Goal: Task Accomplishment & Management: Use online tool/utility

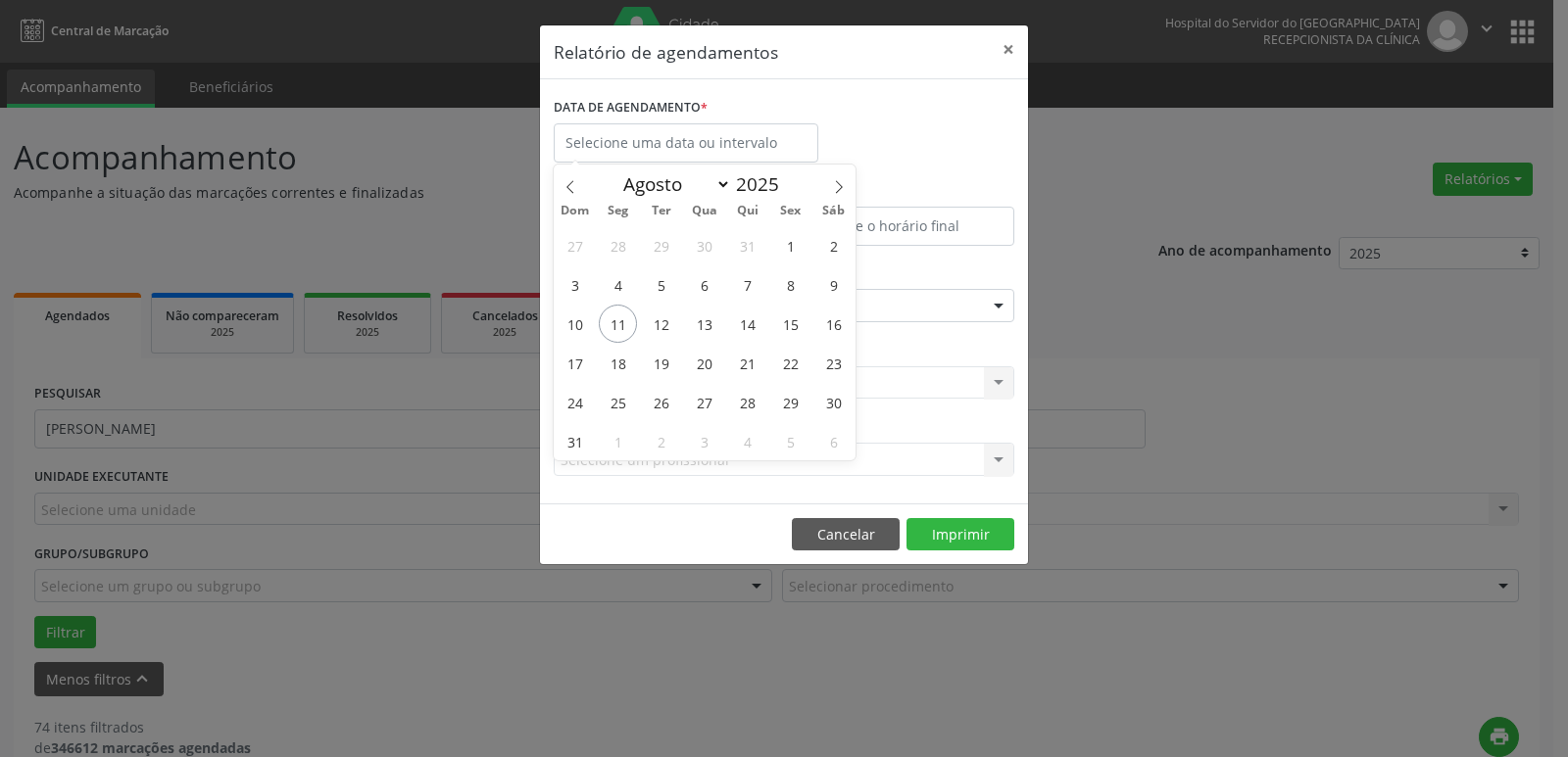
select select "7"
click at [705, 325] on span "13" at bounding box center [704, 323] width 39 height 39
type input "[DATE]"
click at [705, 325] on span "13" at bounding box center [704, 323] width 39 height 39
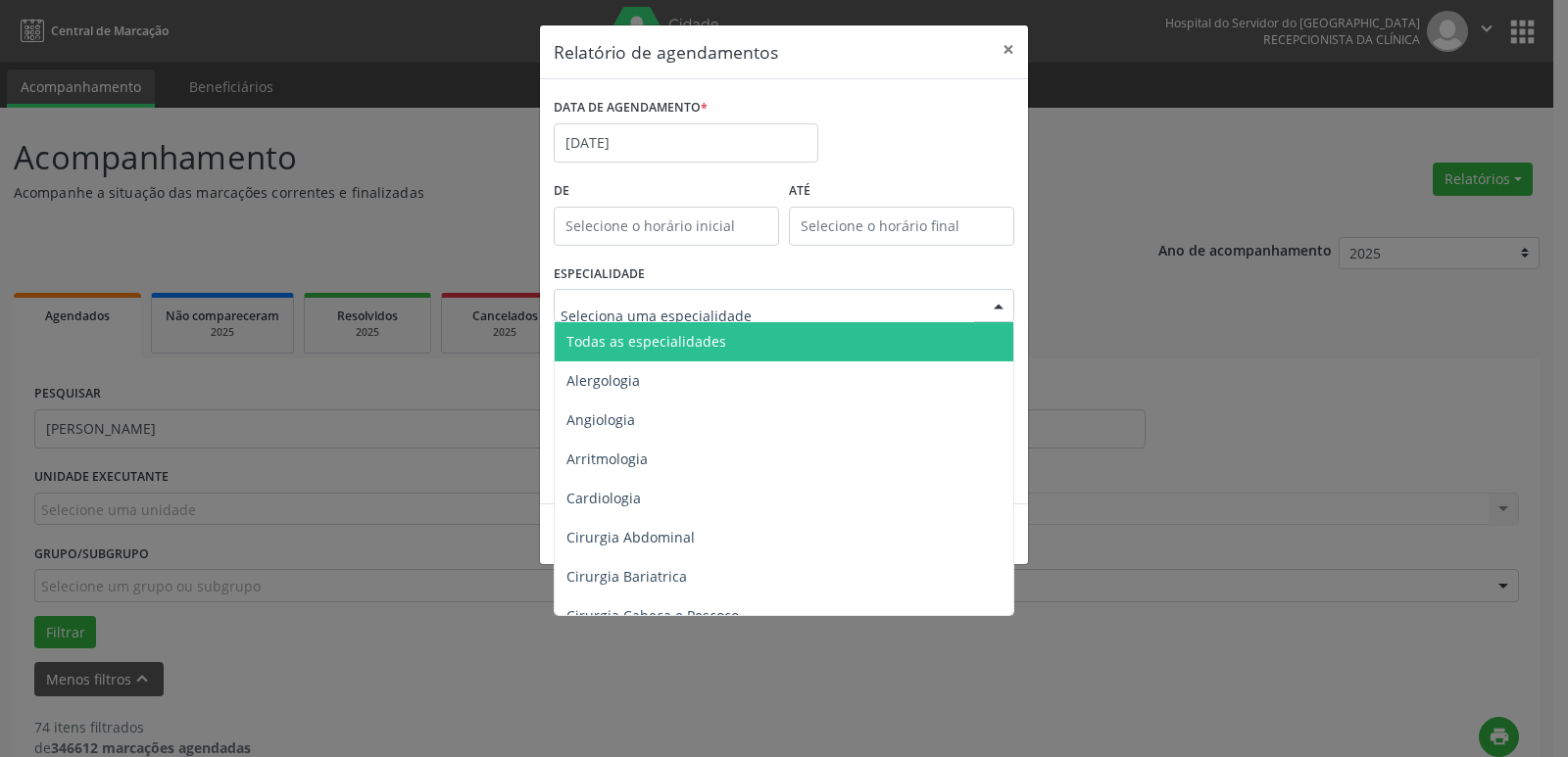
click at [692, 341] on span "Todas as especialidades" at bounding box center [646, 341] width 160 height 19
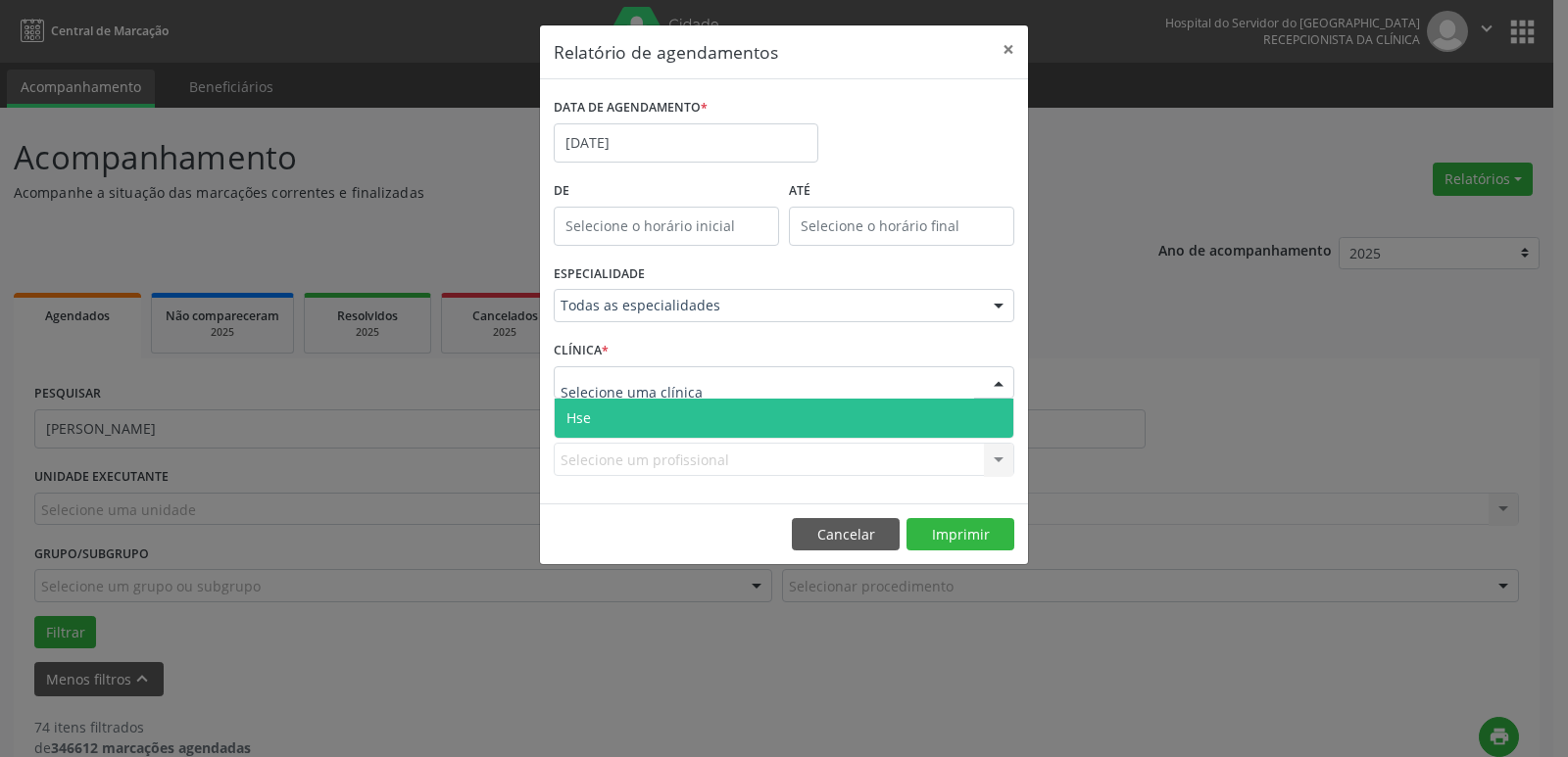
click at [631, 408] on span "Hse" at bounding box center [784, 418] width 458 height 39
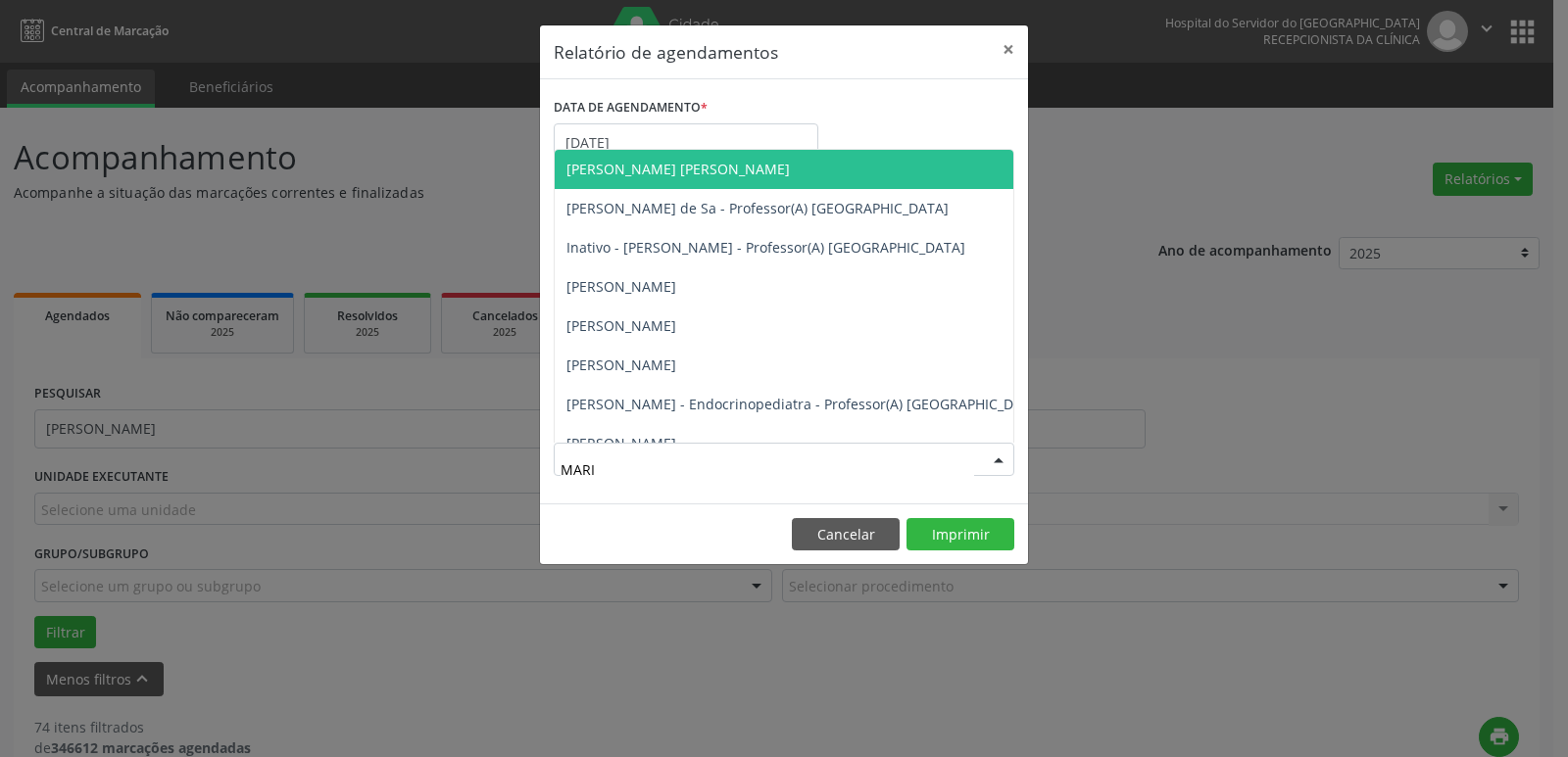
type input "[PERSON_NAME]"
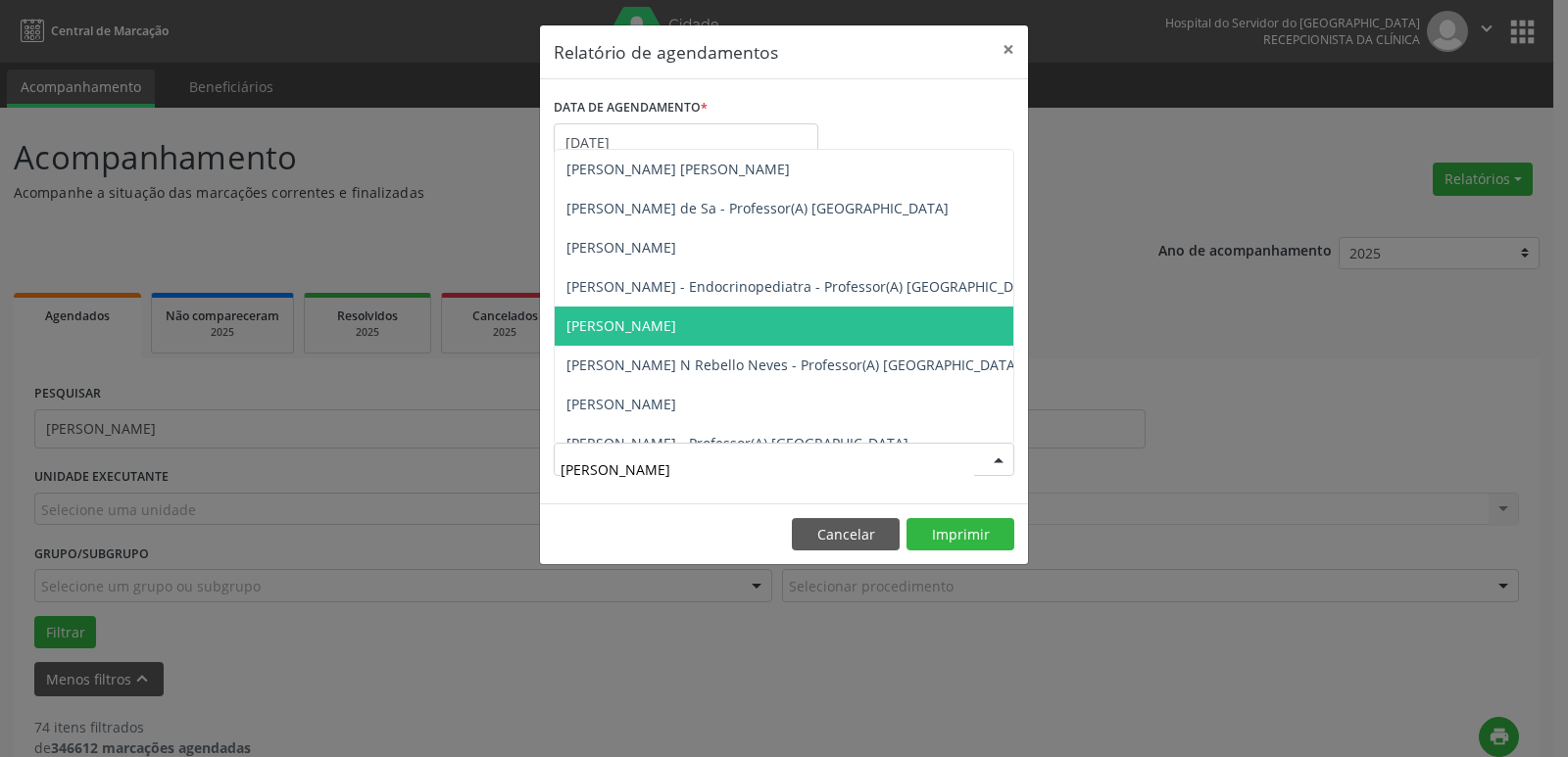
click at [676, 321] on span "[PERSON_NAME]" at bounding box center [621, 325] width 110 height 19
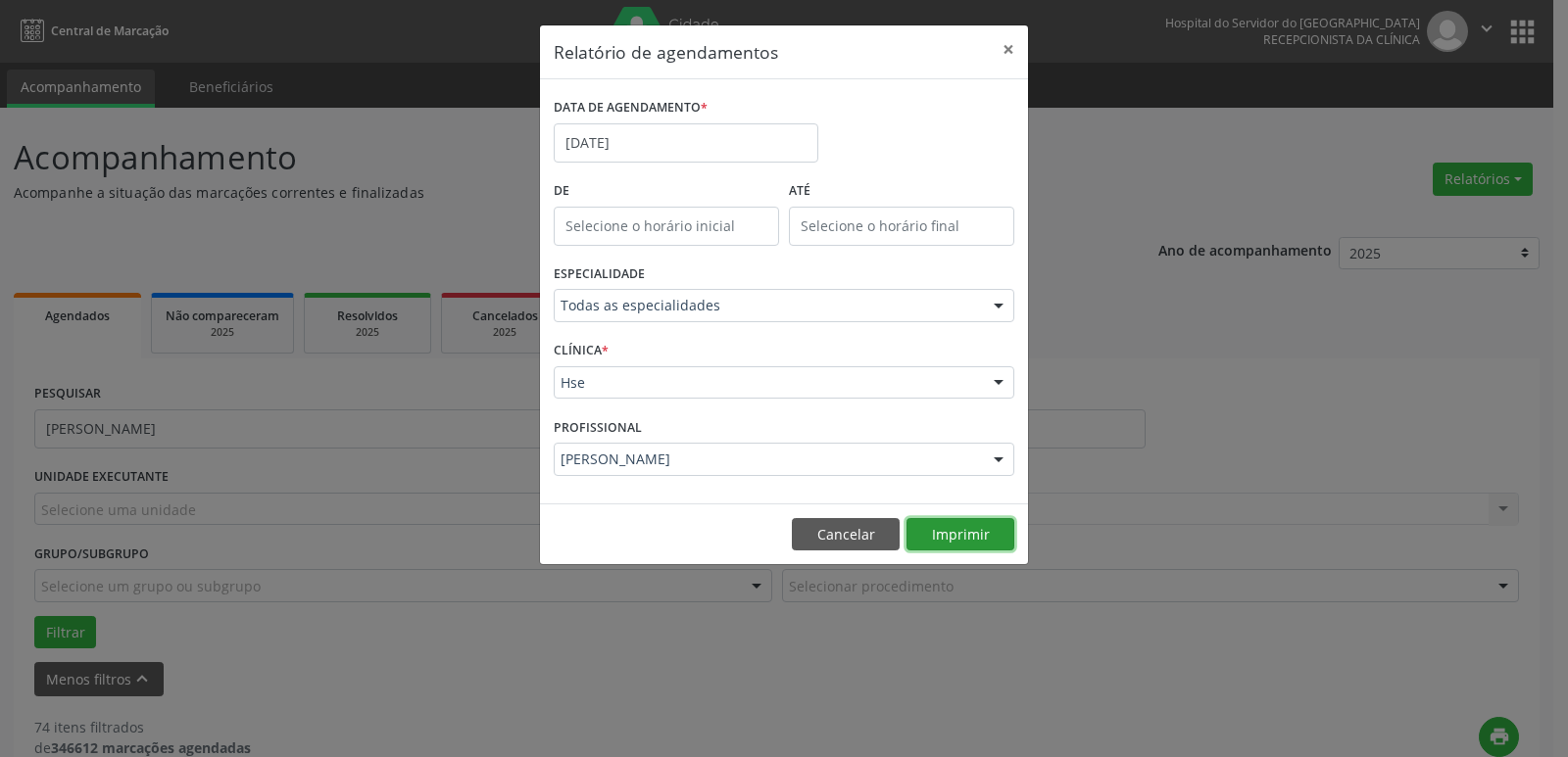
click at [948, 530] on button "Imprimir" at bounding box center [960, 535] width 108 height 34
click at [811, 539] on button "Cancelar" at bounding box center [846, 535] width 108 height 34
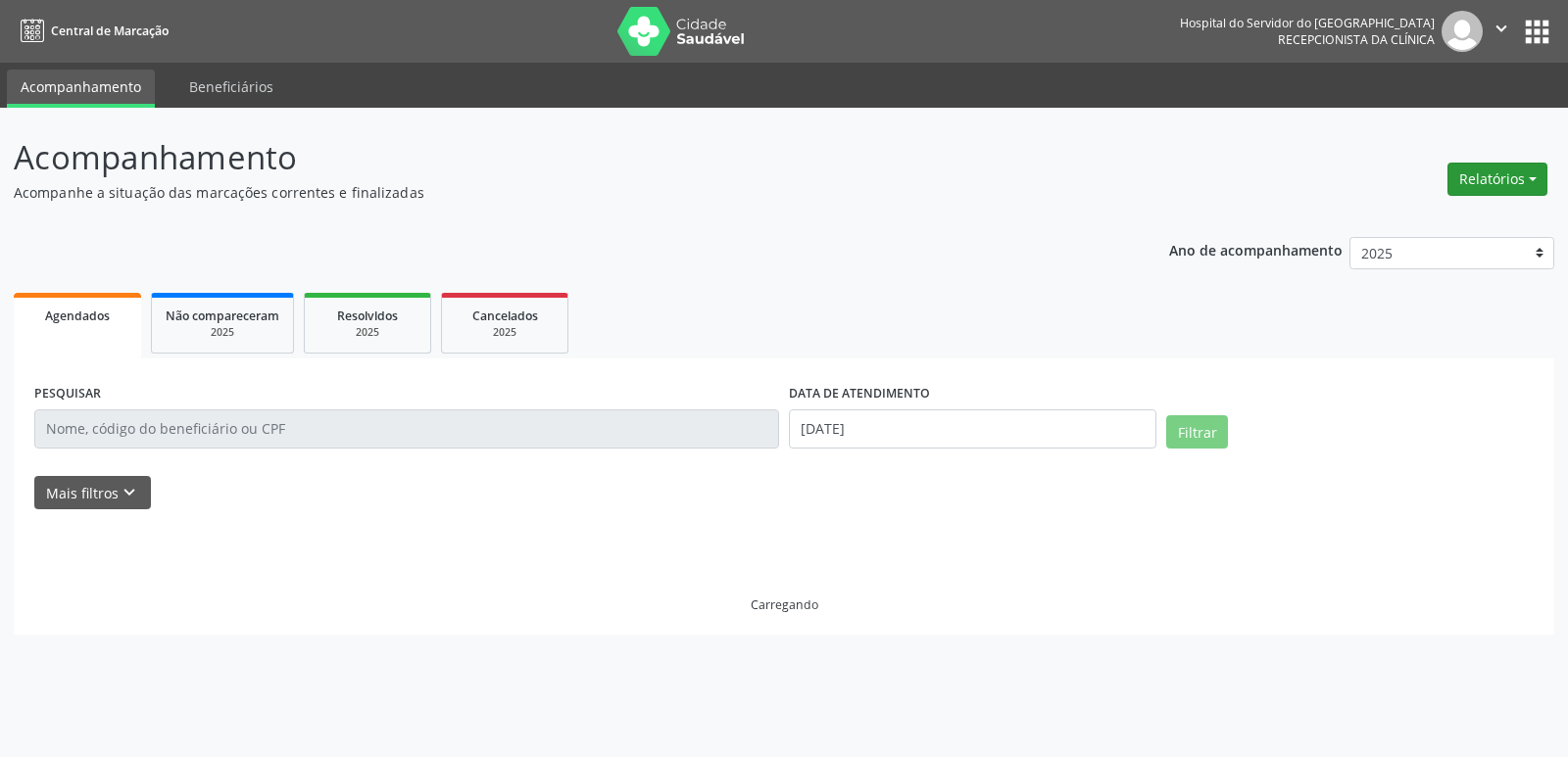
click at [1483, 182] on button "Relatórios" at bounding box center [1497, 180] width 100 height 34
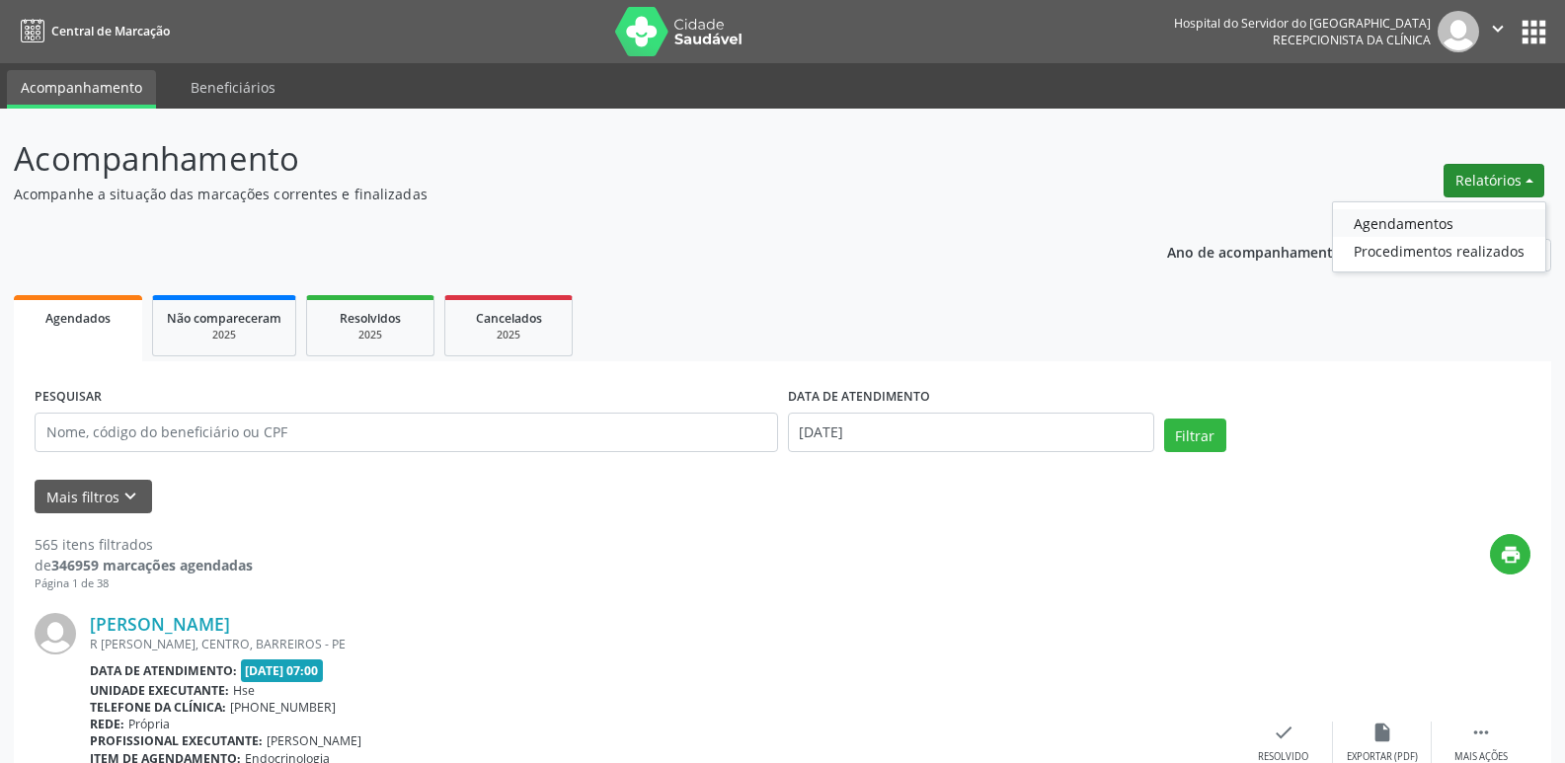
click at [1435, 228] on link "Agendamentos" at bounding box center [1439, 223] width 212 height 28
select select "7"
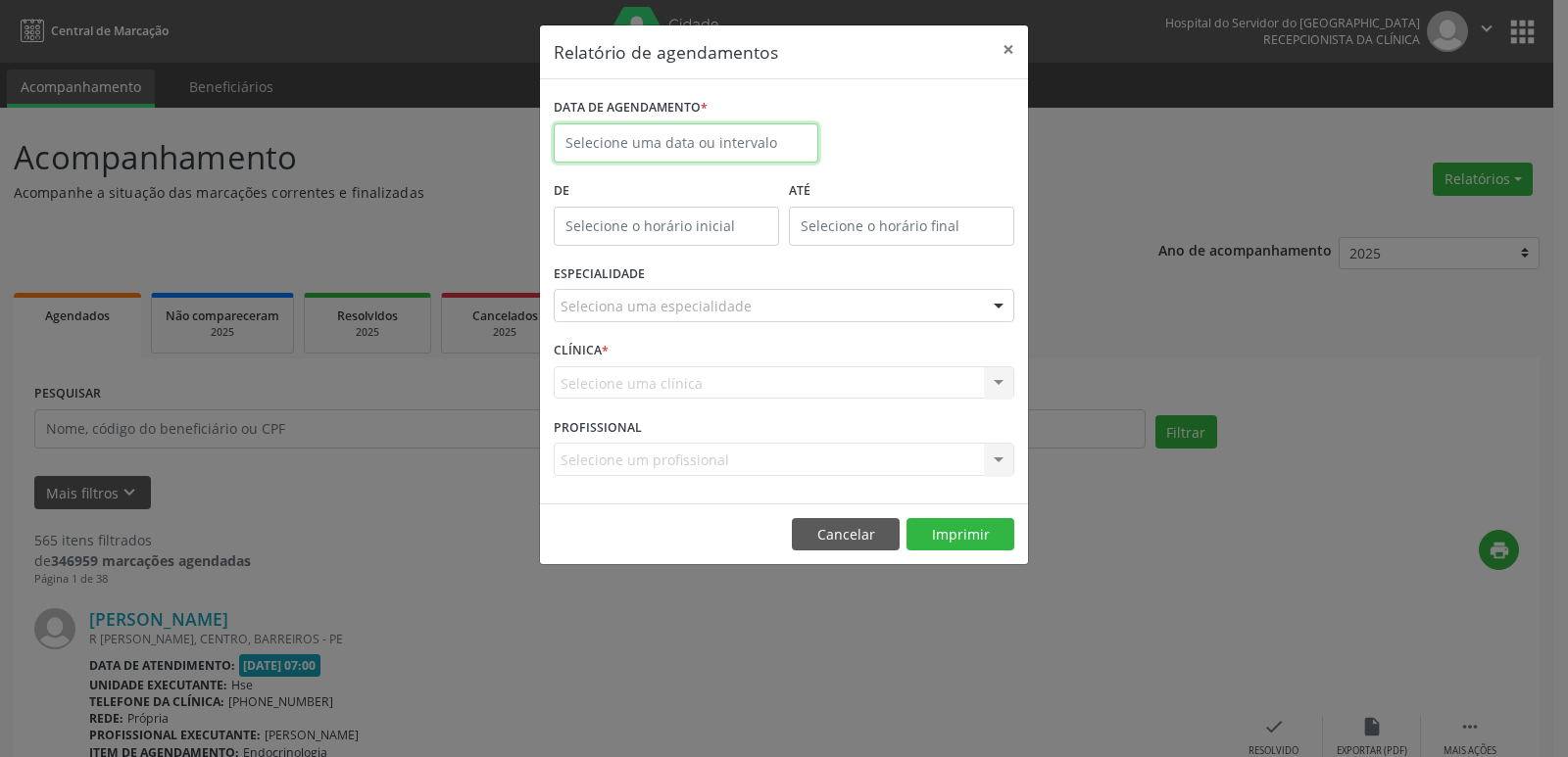
click at [637, 141] on input "text" at bounding box center [686, 142] width 265 height 39
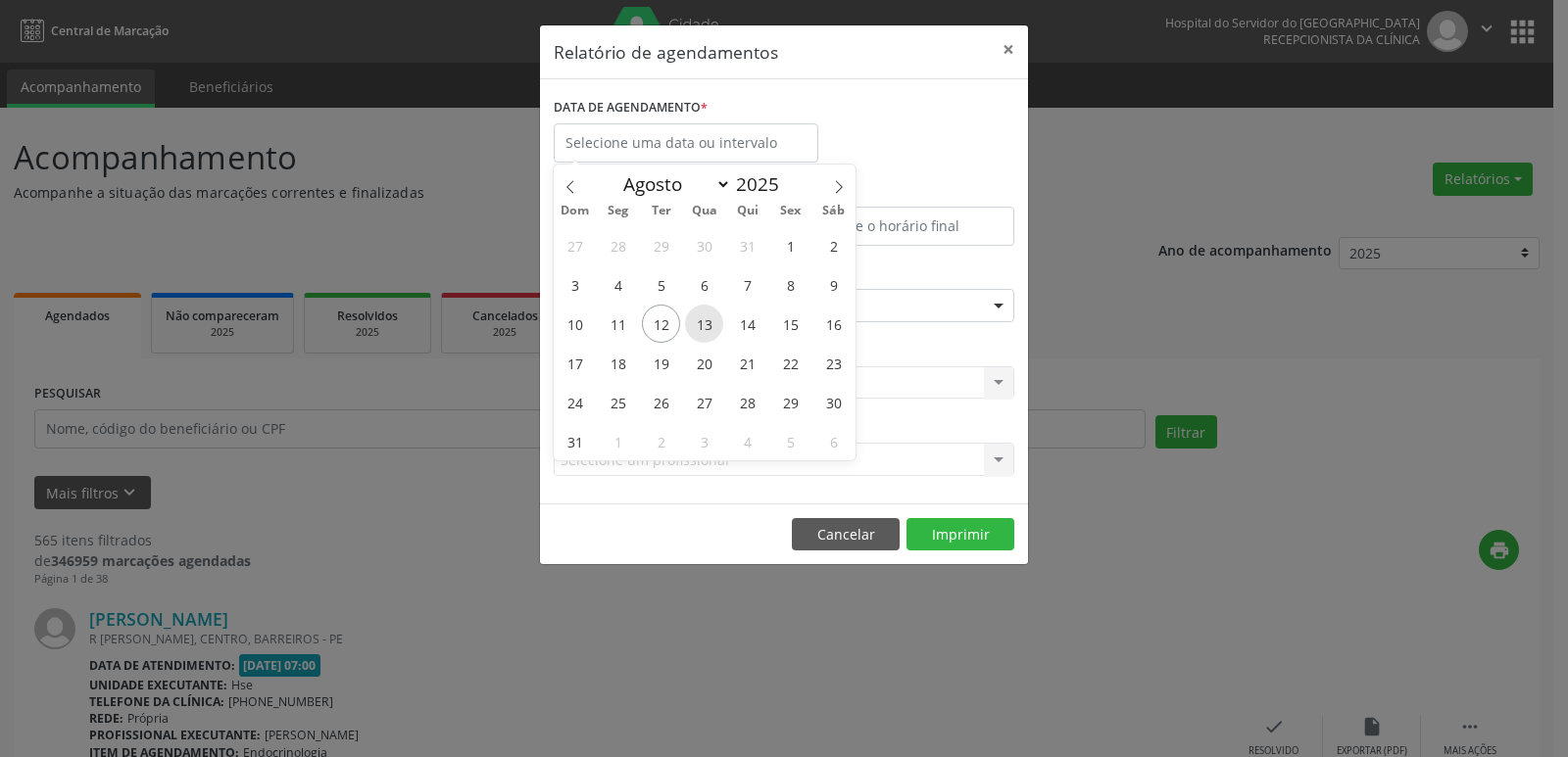
click at [705, 329] on span "13" at bounding box center [704, 323] width 39 height 39
type input "[DATE]"
click at [705, 329] on span "13" at bounding box center [704, 323] width 39 height 39
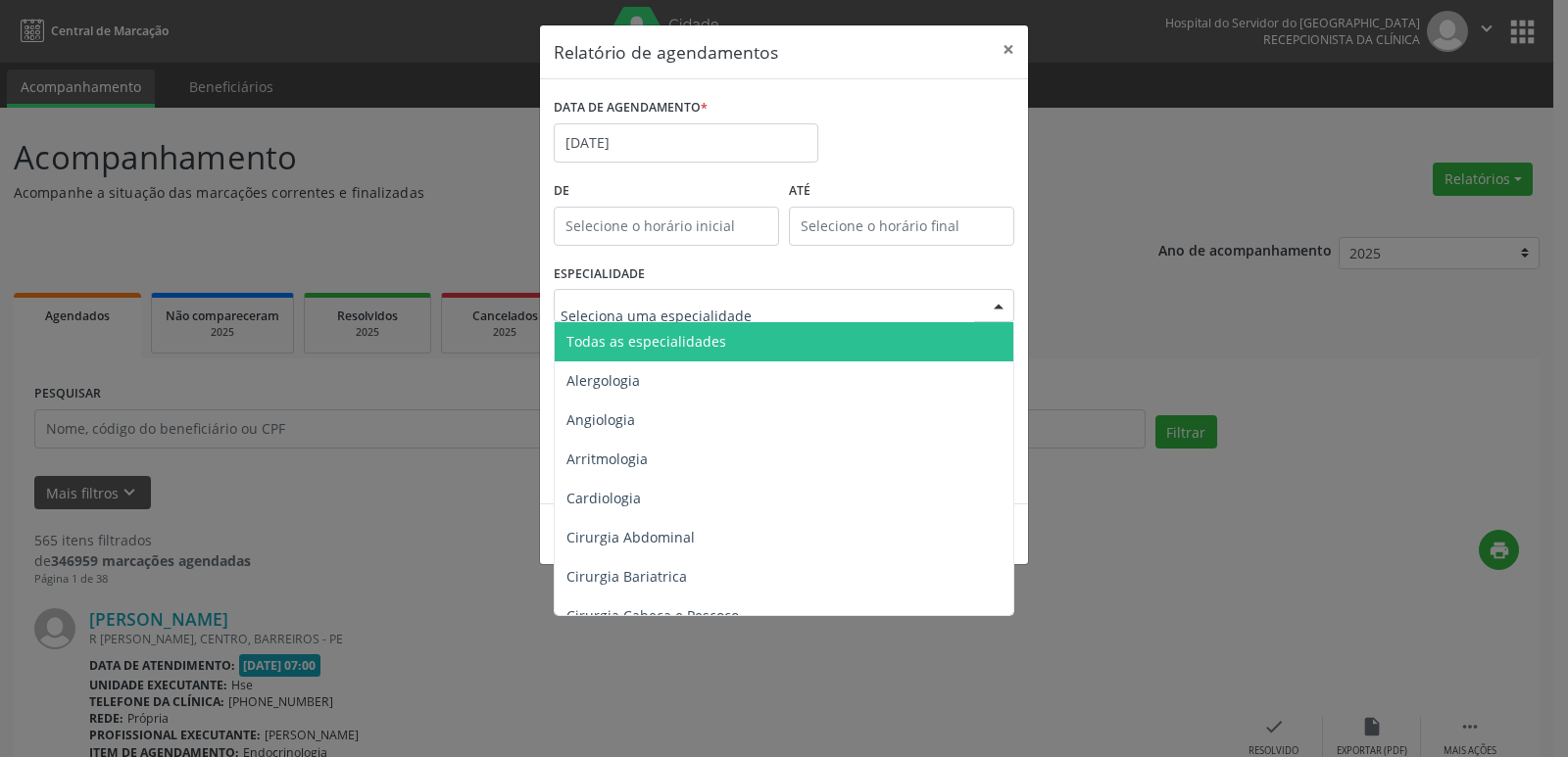
click at [687, 339] on span "Todas as especialidades" at bounding box center [646, 341] width 160 height 19
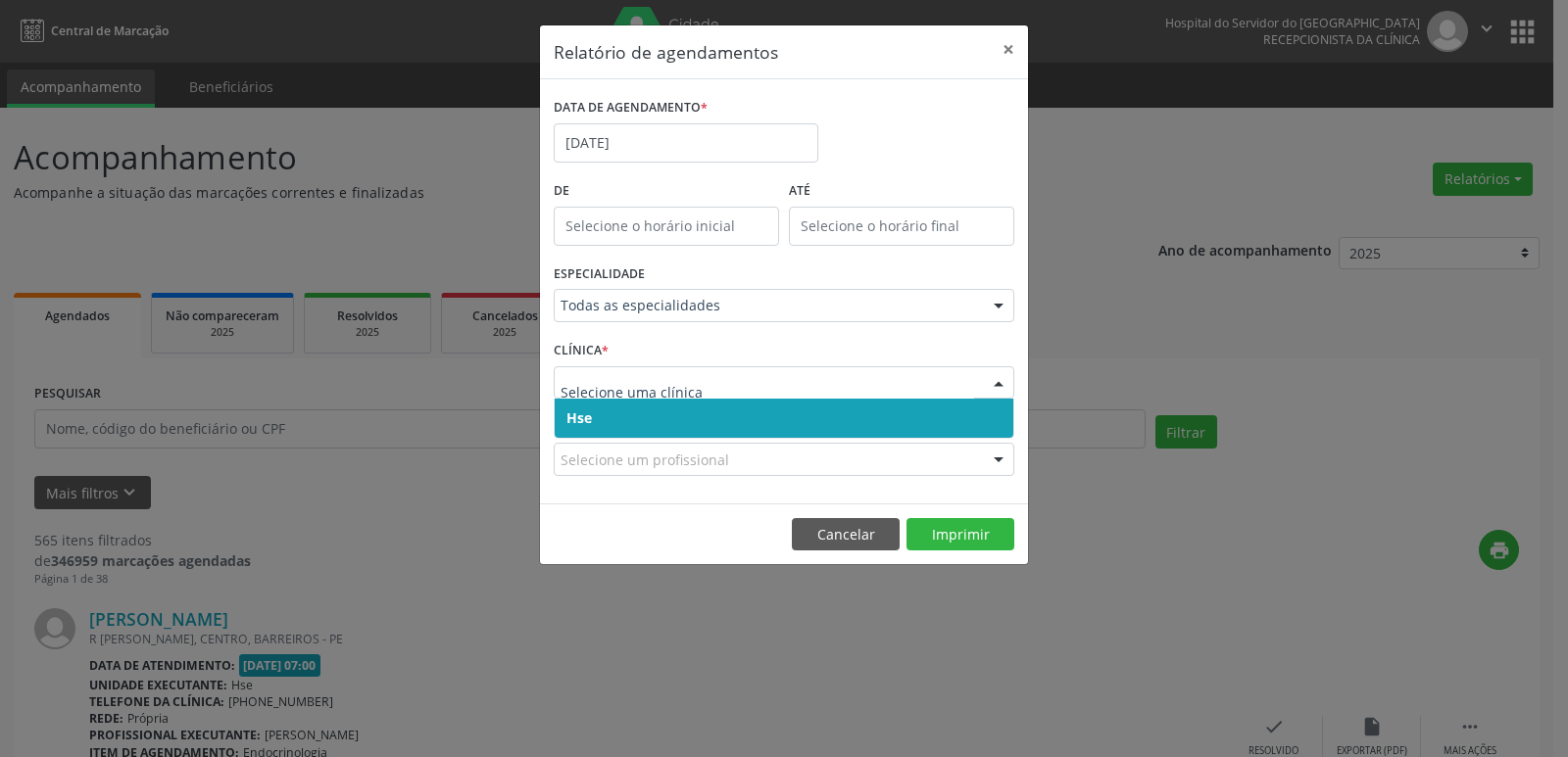
click at [673, 418] on span "Hse" at bounding box center [784, 418] width 458 height 39
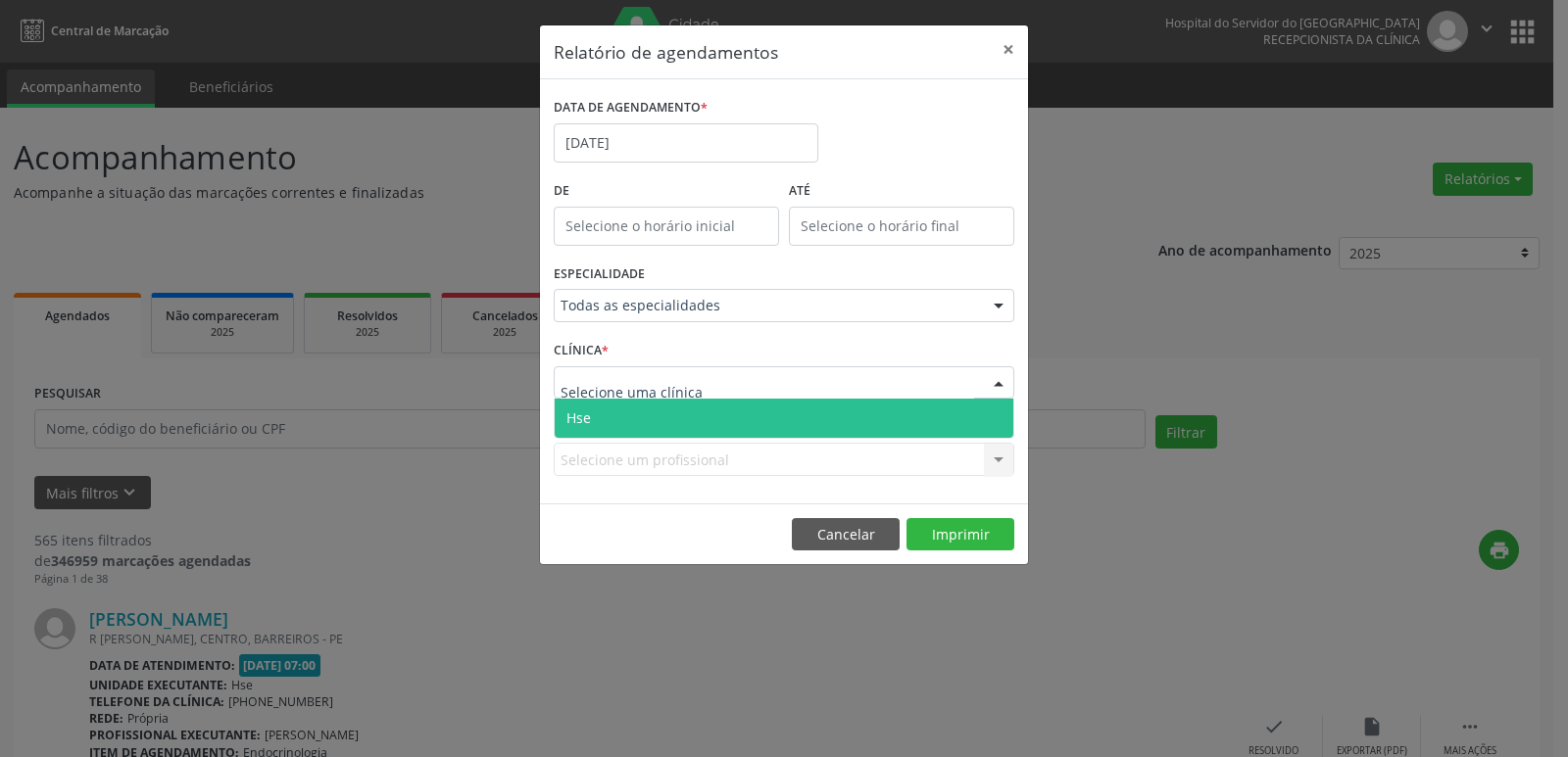
click at [695, 422] on span "Hse" at bounding box center [784, 418] width 458 height 39
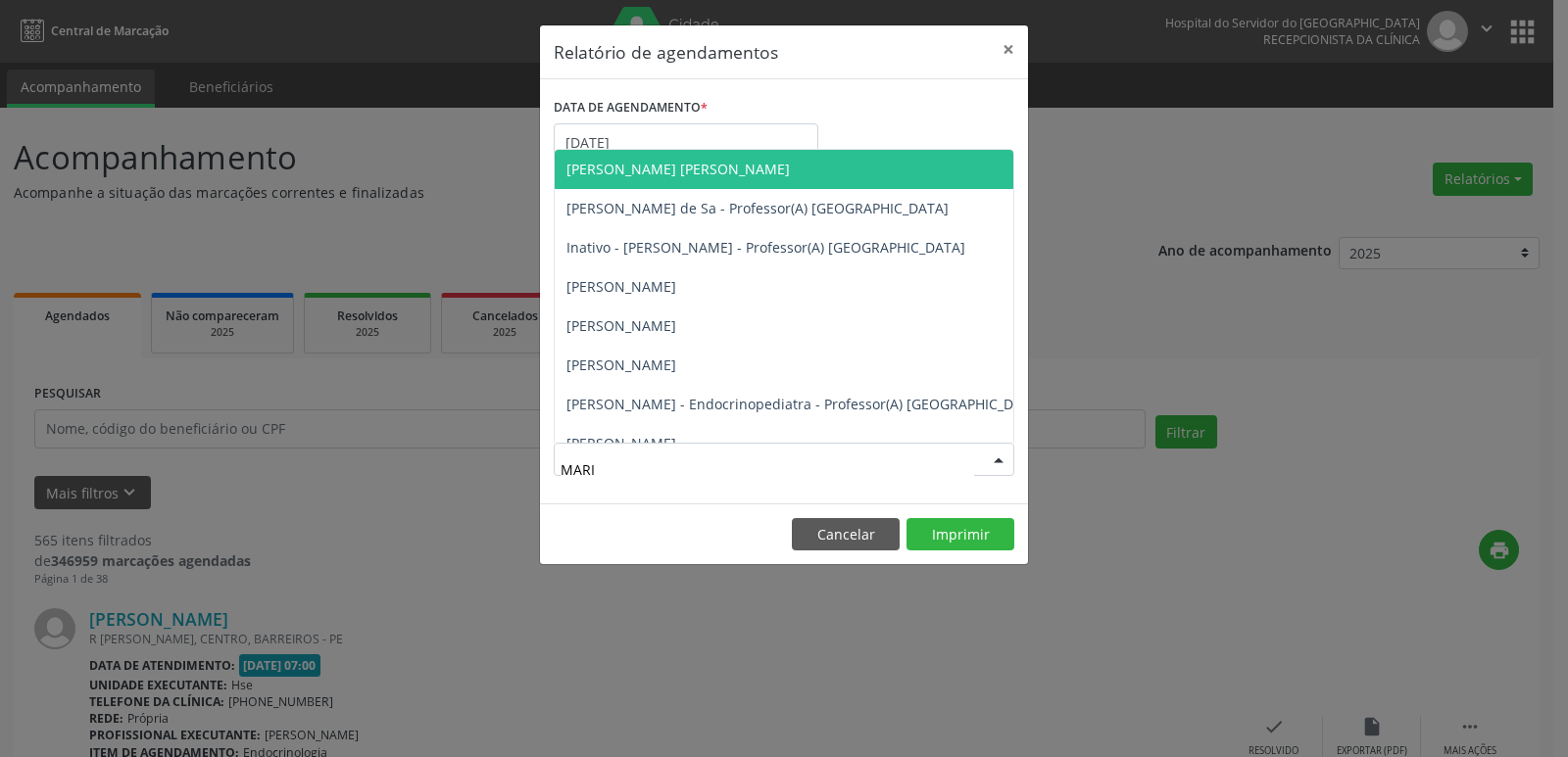
type input "[PERSON_NAME]"
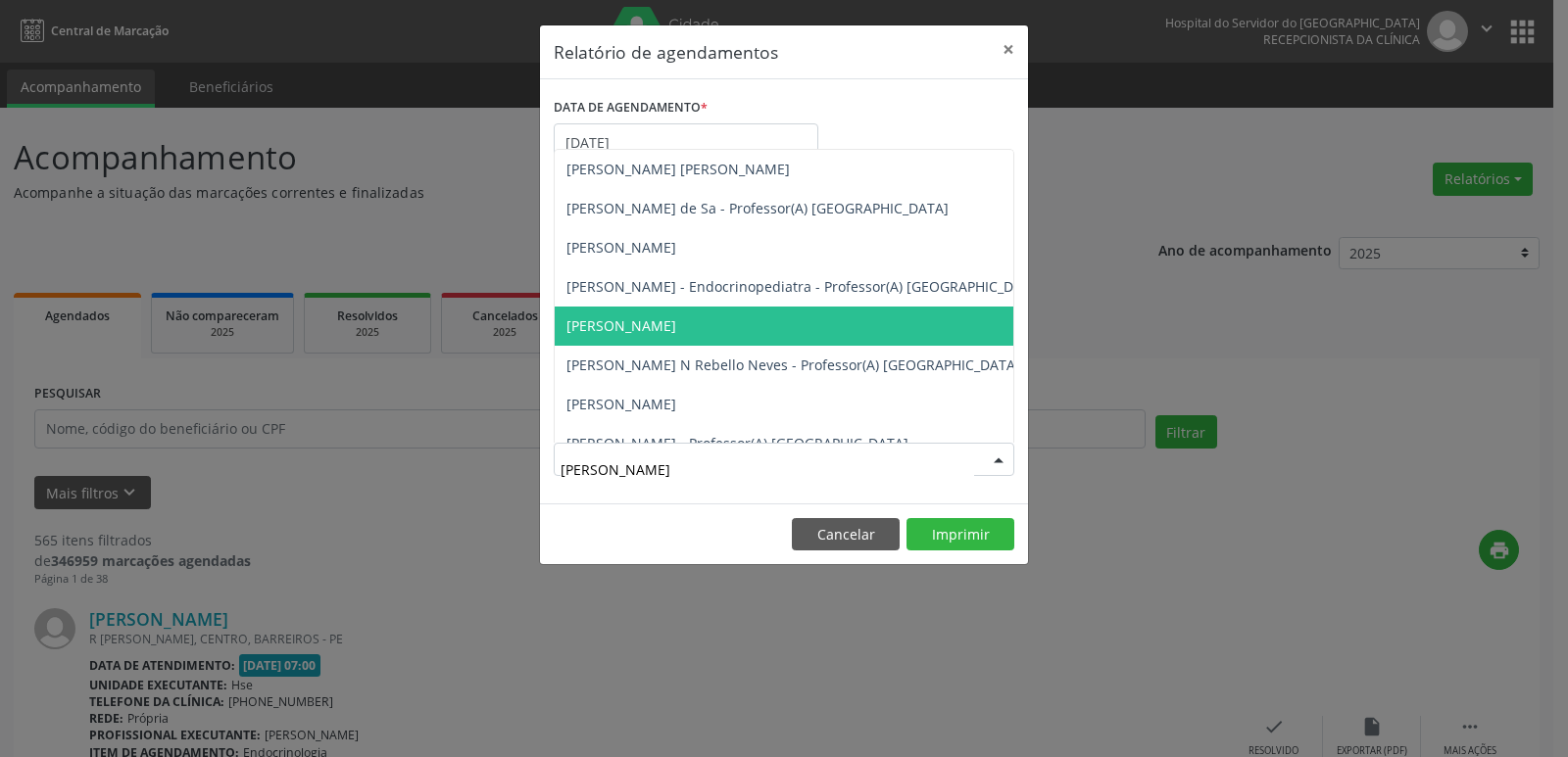
click at [639, 337] on span "[PERSON_NAME]" at bounding box center [805, 325] width 501 height 39
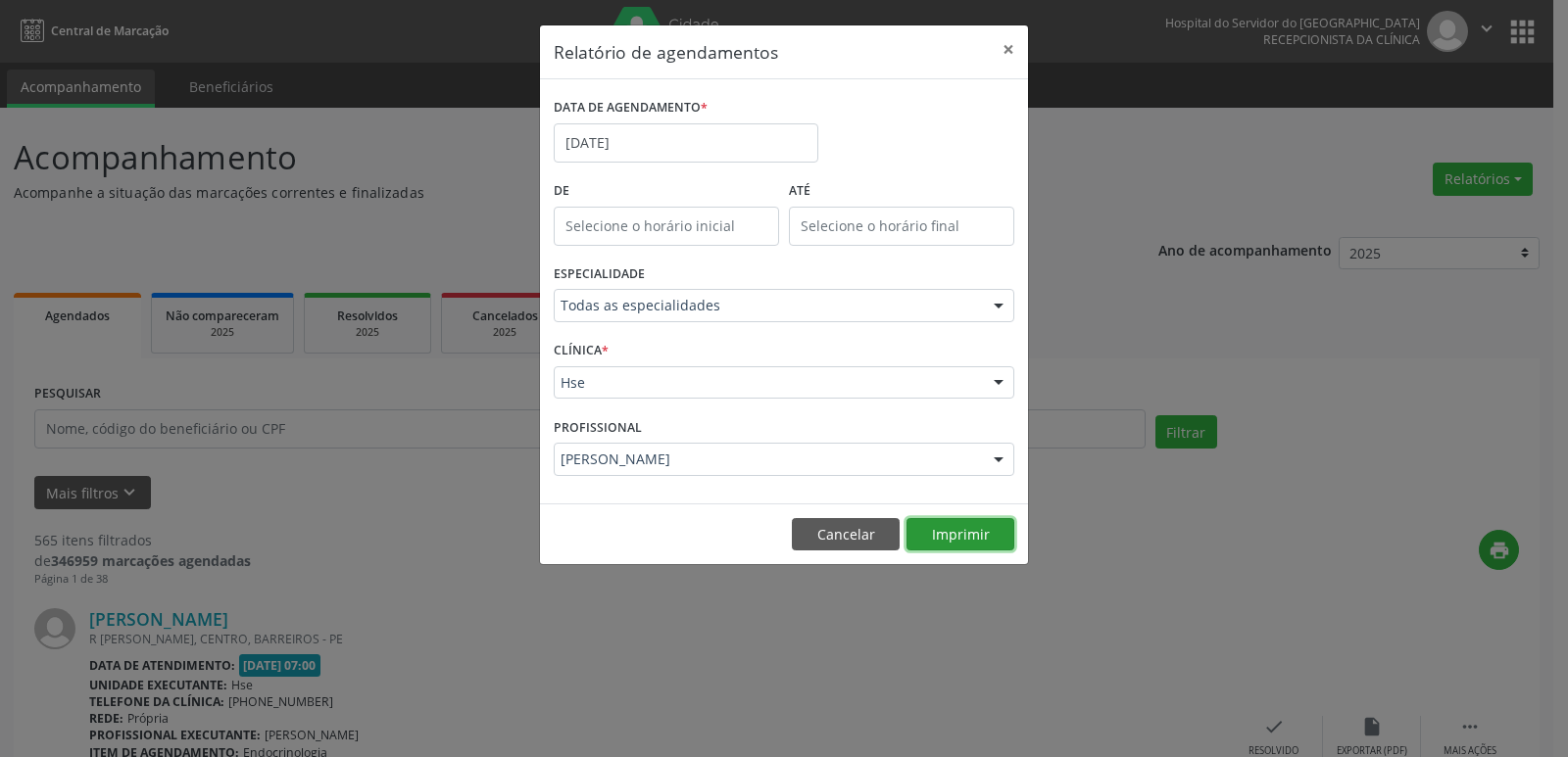
click at [956, 536] on button "Imprimir" at bounding box center [960, 535] width 108 height 34
